Goal: Task Accomplishment & Management: Complete application form

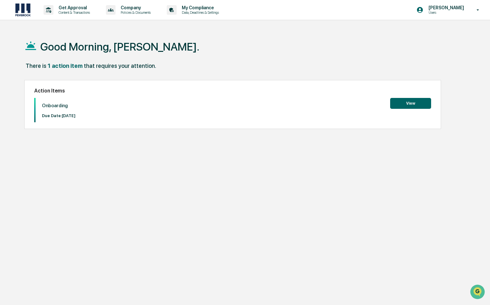
click at [420, 105] on button "View" at bounding box center [410, 103] width 41 height 11
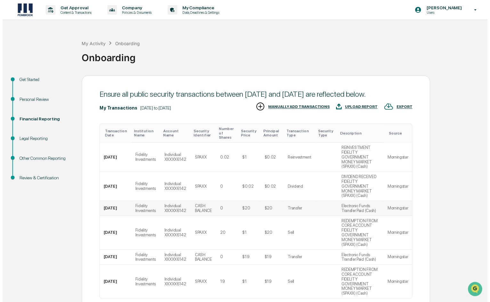
scroll to position [28, 0]
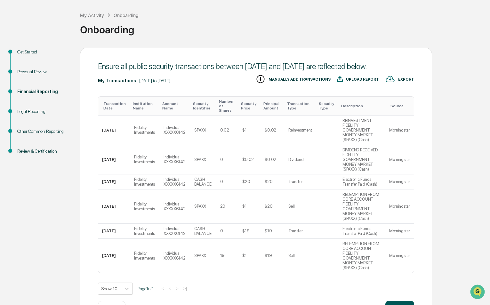
click at [393, 301] on button "Continue" at bounding box center [400, 307] width 29 height 13
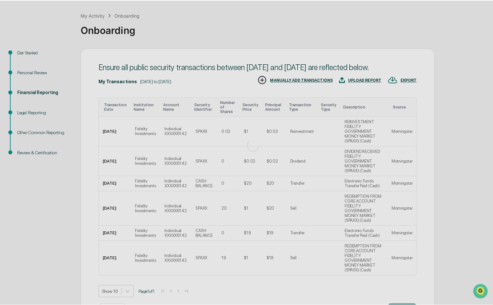
scroll to position [0, 0]
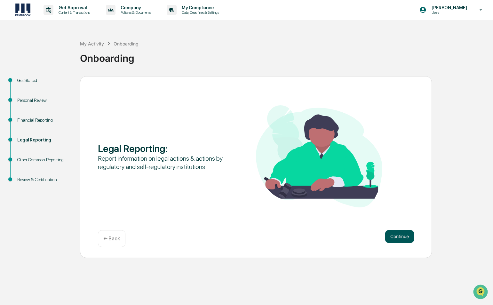
click at [386, 232] on button "Continue" at bounding box center [400, 236] width 29 height 13
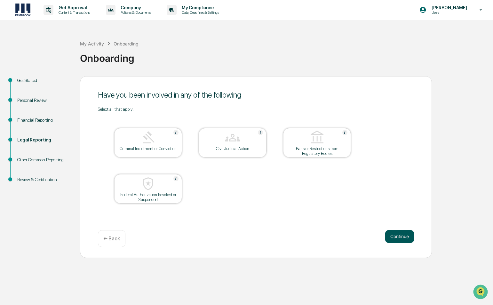
click at [406, 234] on button "Continue" at bounding box center [400, 236] width 29 height 13
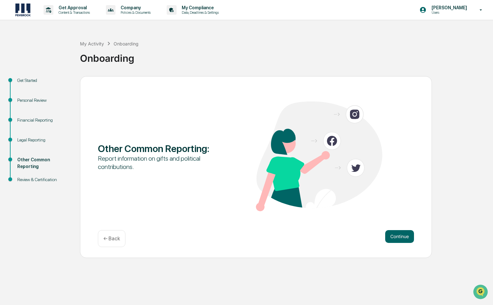
click at [402, 243] on div "Continue ← Back" at bounding box center [256, 238] width 316 height 17
click at [399, 237] on button "Continue" at bounding box center [400, 236] width 29 height 13
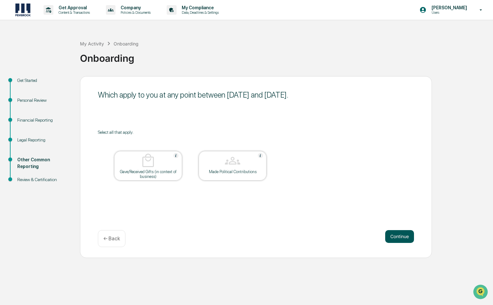
click at [399, 237] on button "Continue" at bounding box center [400, 236] width 29 height 13
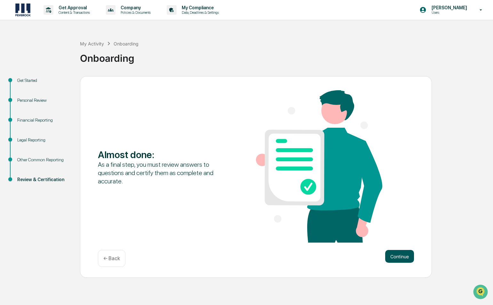
click at [400, 257] on button "Continue" at bounding box center [400, 256] width 29 height 13
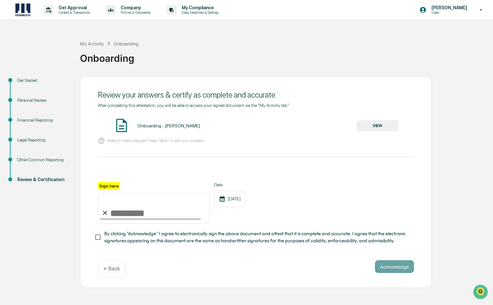
click at [379, 124] on button "VIEW" at bounding box center [378, 125] width 42 height 11
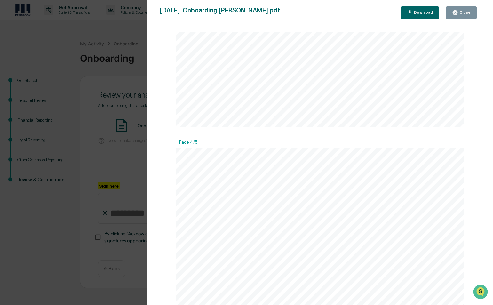
scroll to position [1131, 0]
click at [453, 14] on button "Close" at bounding box center [461, 12] width 31 height 12
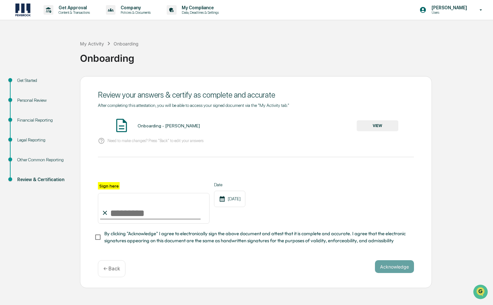
click at [130, 210] on input "Sign here" at bounding box center [154, 208] width 112 height 31
type input "**********"
click at [288, 183] on div "**********" at bounding box center [256, 203] width 316 height 42
click at [394, 267] on button "Acknowledge" at bounding box center [394, 266] width 39 height 13
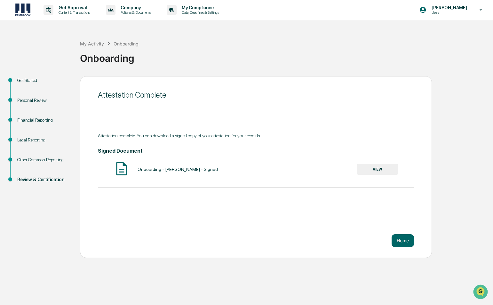
click at [381, 171] on button "VIEW" at bounding box center [378, 169] width 42 height 11
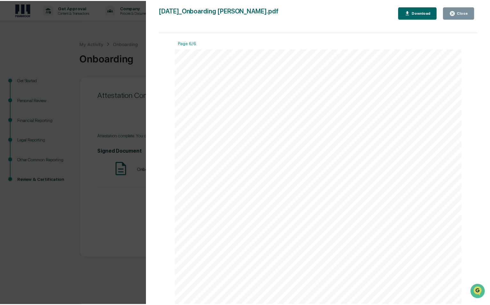
scroll to position [2262, 0]
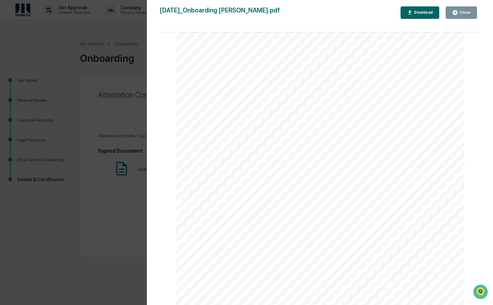
click at [470, 13] on div "Close" at bounding box center [465, 12] width 12 height 4
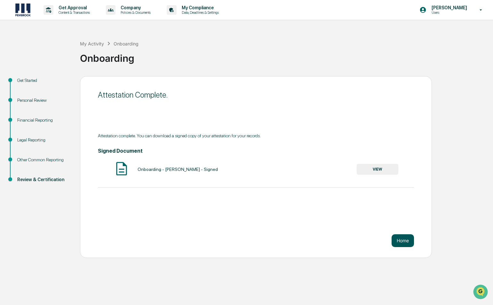
click at [407, 243] on button "Home" at bounding box center [403, 240] width 22 height 13
